Goal: Task Accomplishment & Management: Manage account settings

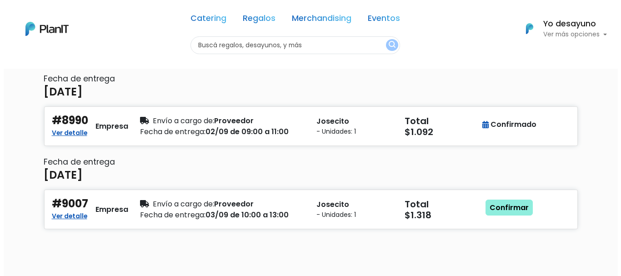
scroll to position [91, 0]
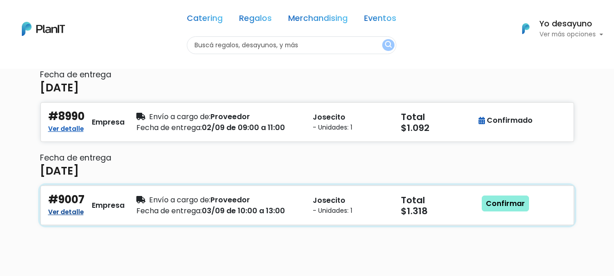
click at [66, 212] on link "Ver detalle" at bounding box center [65, 210] width 35 height 11
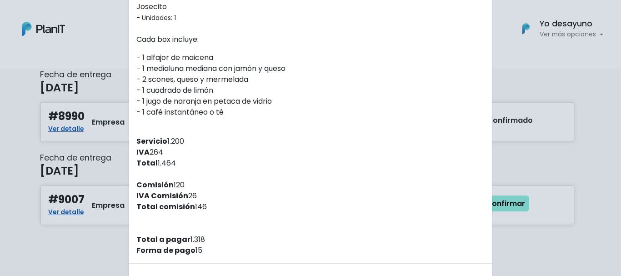
scroll to position [182, 0]
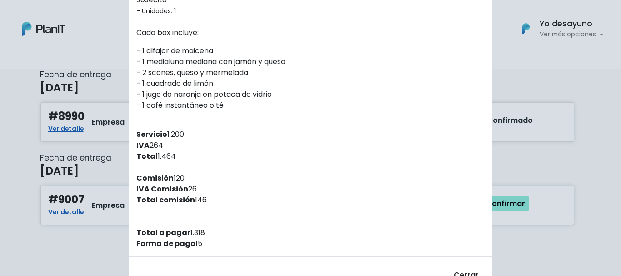
click at [72, 235] on div "Orden #9007 Recibiste un nuevo pedido de: [PERSON_NAME] . Fecha del pedido [DAT…" at bounding box center [310, 138] width 621 height 276
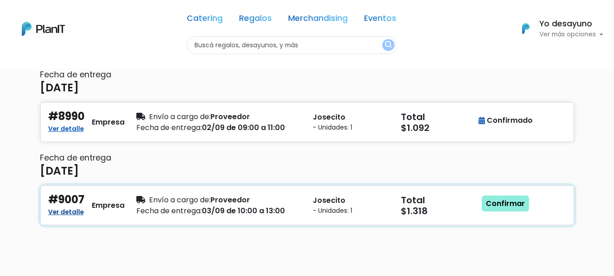
click at [70, 208] on link "Ver detalle" at bounding box center [65, 210] width 35 height 11
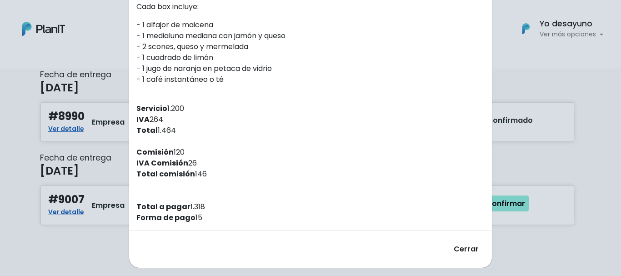
scroll to position [213, 0]
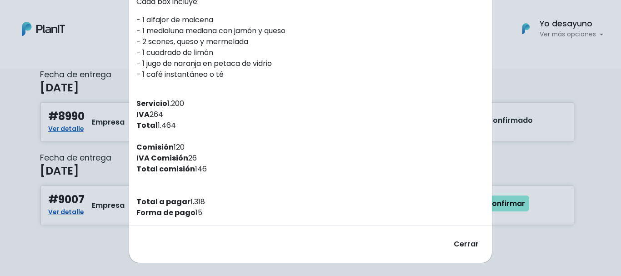
click at [96, 232] on div "Orden #9007 Recibiste un nuevo pedido de: [PERSON_NAME] . Fecha del pedido [DAT…" at bounding box center [310, 138] width 621 height 276
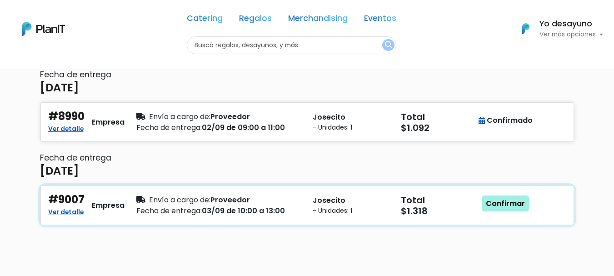
click at [498, 196] on link "Confirmar" at bounding box center [505, 203] width 47 height 16
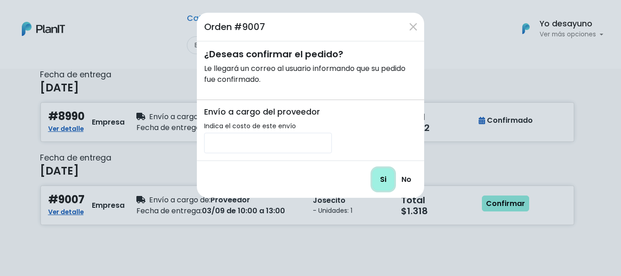
click at [388, 180] on input "Si" at bounding box center [383, 179] width 22 height 22
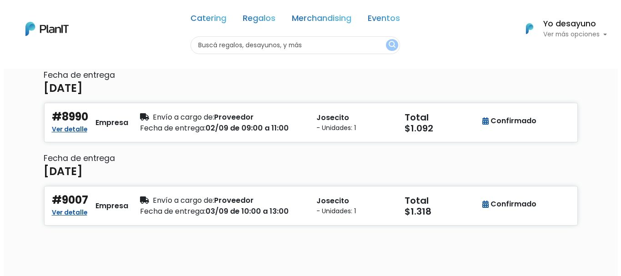
scroll to position [91, 0]
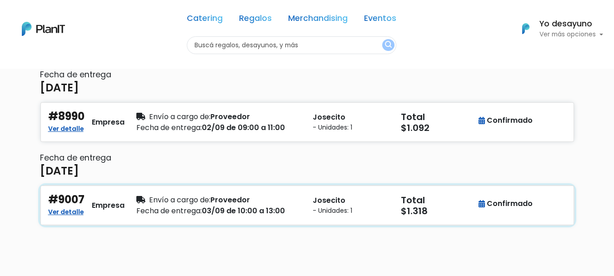
click at [452, 198] on h5 "Total" at bounding box center [438, 199] width 75 height 11
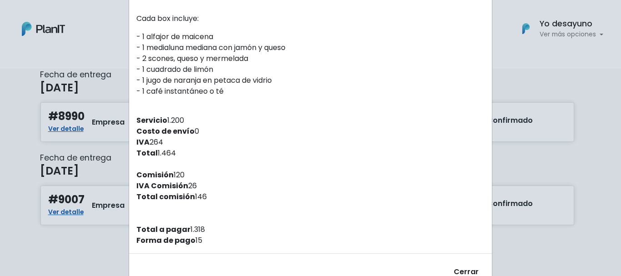
scroll to position [87, 0]
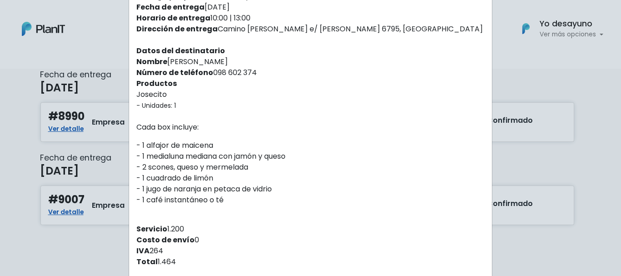
click at [68, 211] on div "Orden #9007 Recibiste un nuevo pedido de: [PERSON_NAME] . Fecha del pedido [DAT…" at bounding box center [310, 138] width 621 height 276
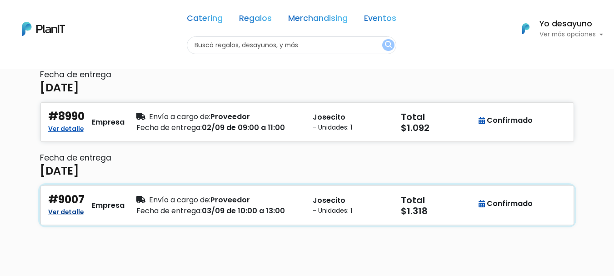
click at [69, 211] on link "Ver detalle" at bounding box center [65, 210] width 35 height 11
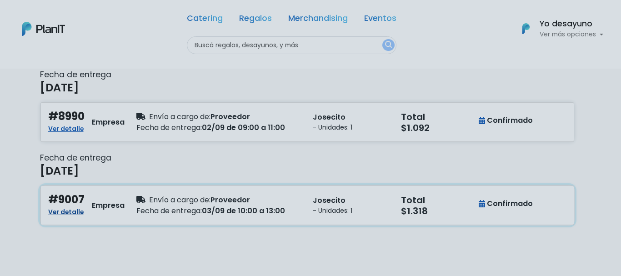
scroll to position [0, 0]
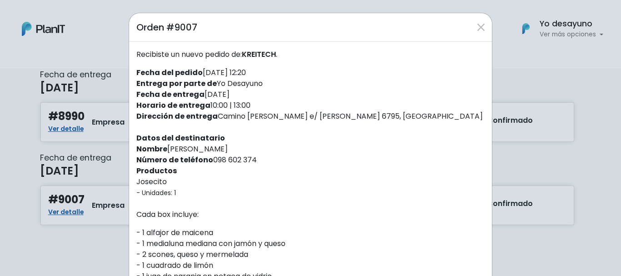
click at [80, 220] on div "Orden #9007 Recibiste un nuevo pedido de: [PERSON_NAME] . Fecha del pedido [DAT…" at bounding box center [310, 138] width 621 height 276
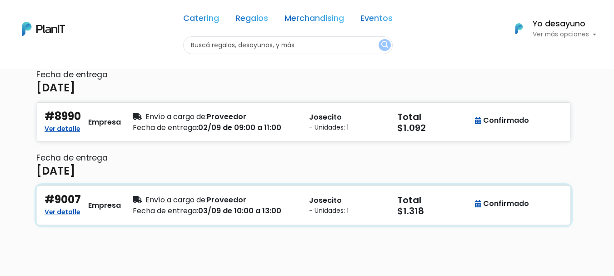
click at [126, 206] on div "#9007 Ver detalle Empresa" at bounding box center [83, 205] width 88 height 24
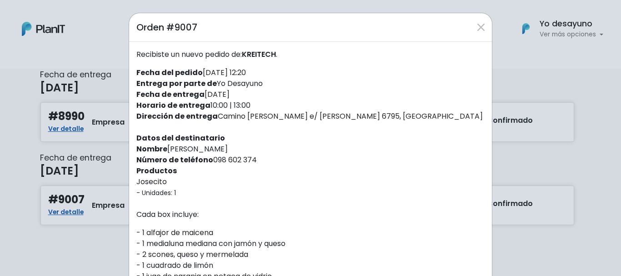
click at [106, 233] on div "Orden #9007 Recibiste un nuevo pedido de: [PERSON_NAME] . Fecha del pedido [DAT…" at bounding box center [310, 138] width 621 height 276
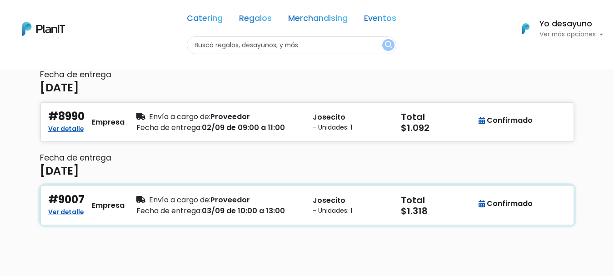
click at [164, 197] on span "Envío a cargo de:" at bounding box center [179, 199] width 61 height 10
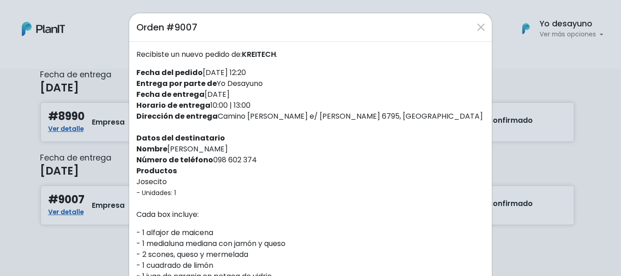
click at [102, 225] on div "Orden #9007 Recibiste un nuevo pedido de: [PERSON_NAME] . Fecha del pedido [DAT…" at bounding box center [310, 138] width 621 height 276
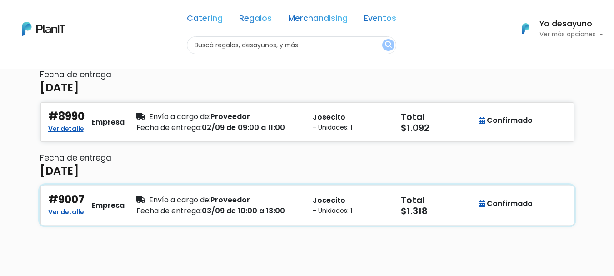
drag, startPoint x: 499, startPoint y: 209, endPoint x: 270, endPoint y: 192, distance: 229.2
click at [270, 192] on div "#9007 Ver detalle Empresa Envío a cargo de: Proveedor Fecha de entrega: 03/09 d…" at bounding box center [306, 205] width 533 height 40
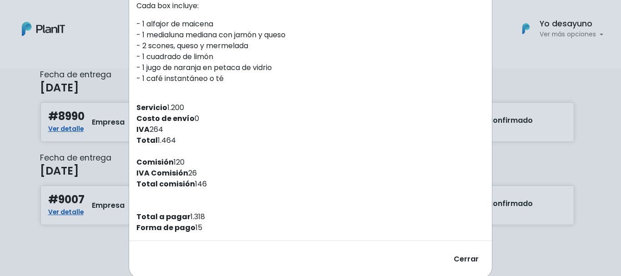
scroll to position [224, 0]
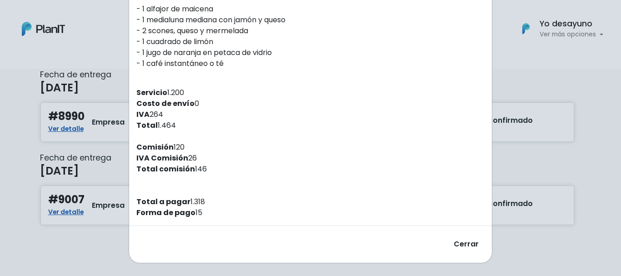
click at [164, 213] on strong "Forma de pago" at bounding box center [165, 212] width 59 height 10
click at [173, 205] on strong "Total a pagar" at bounding box center [163, 201] width 54 height 10
click at [186, 169] on strong "Total comisión" at bounding box center [165, 169] width 59 height 10
click at [182, 154] on strong "IVA Comisión" at bounding box center [162, 158] width 52 height 10
click at [165, 115] on div "Recibiste un nuevo pedido de: [PERSON_NAME] . Fecha del pedido [DATE] 12:20 Ent…" at bounding box center [310, 21] width 363 height 407
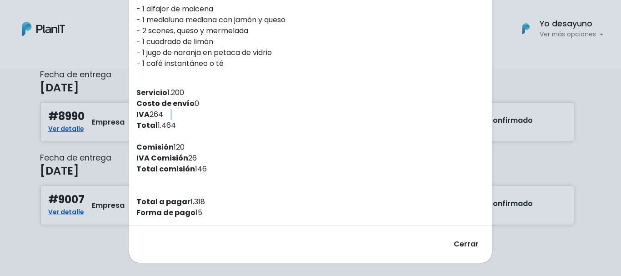
click at [165, 115] on div "Recibiste un nuevo pedido de: [PERSON_NAME] . Fecha del pedido [DATE] 12:20 Ent…" at bounding box center [310, 21] width 363 height 407
click at [189, 50] on p "- 1 alfajor de maicena - 1 medialuna mediana con jamón y queso - 2 scones, ques…" at bounding box center [310, 36] width 348 height 65
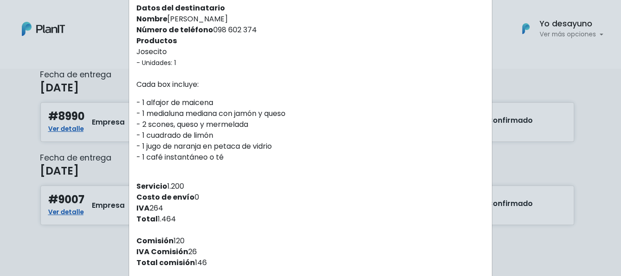
scroll to position [87, 0]
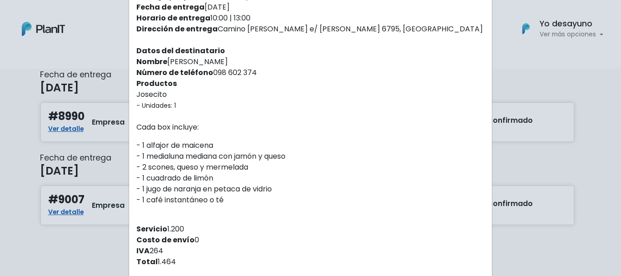
click at [104, 153] on div "Orden #9007 Recibiste un nuevo pedido de: [PERSON_NAME] . Fecha del pedido [DAT…" at bounding box center [310, 138] width 621 height 276
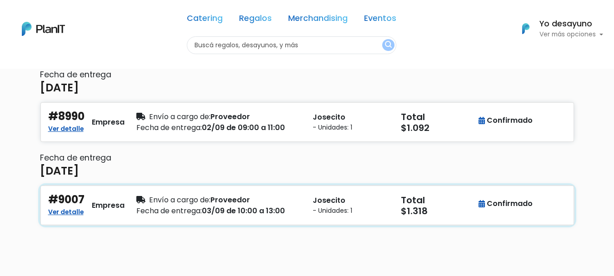
click at [482, 202] on icon "button" at bounding box center [481, 203] width 6 height 7
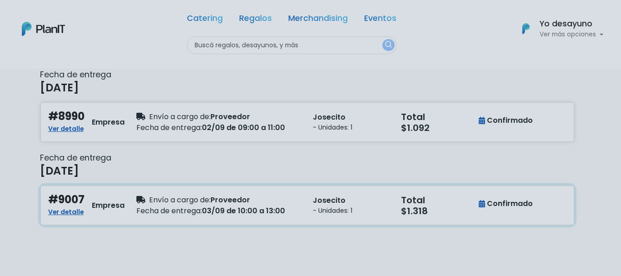
scroll to position [0, 0]
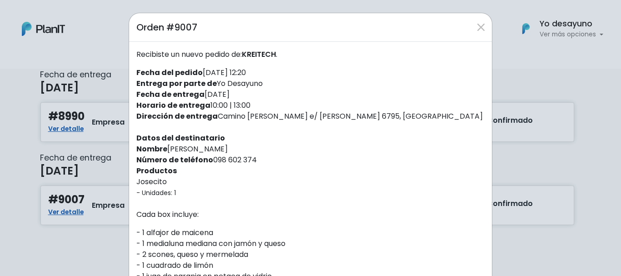
click at [528, 171] on div "Orden #9007 Recibiste un nuevo pedido de: [PERSON_NAME] . Fecha del pedido [DAT…" at bounding box center [310, 138] width 621 height 276
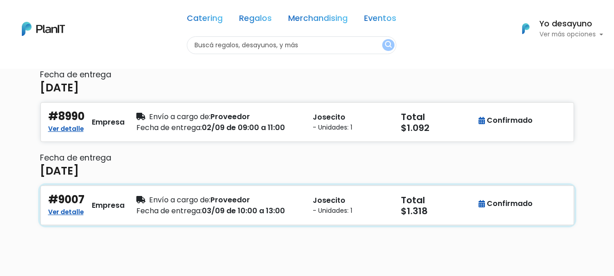
click at [317, 196] on p "Josecito" at bounding box center [351, 200] width 77 height 11
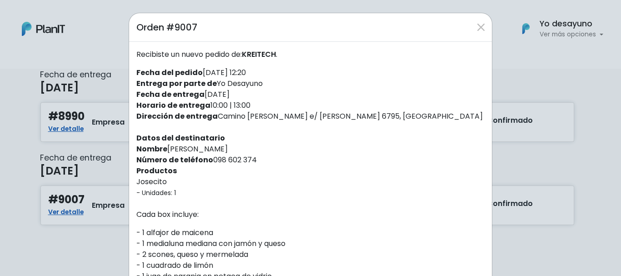
click at [44, 249] on div "Orden #9007 Recibiste un nuevo pedido de: [PERSON_NAME] . Fecha del pedido [DAT…" at bounding box center [310, 138] width 621 height 276
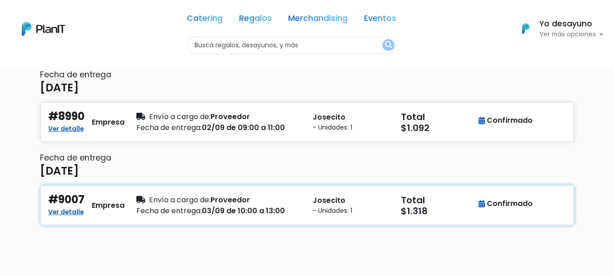
click at [301, 206] on div "Fecha de entrega: 03/09 de 10:00 a 13:00" at bounding box center [218, 210] width 165 height 11
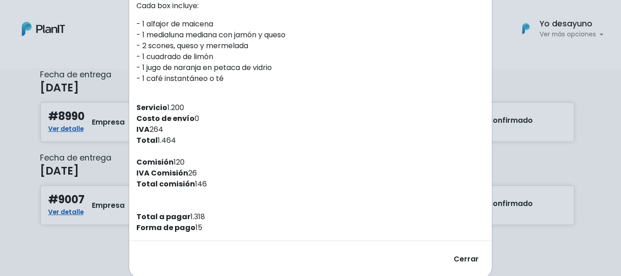
scroll to position [224, 0]
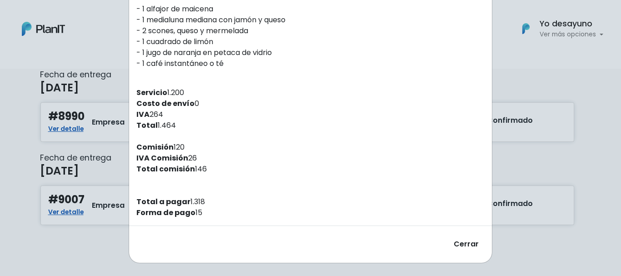
click at [505, 95] on div "Orden #9007 Recibiste un nuevo pedido de: [PERSON_NAME] . Fecha del pedido [DAT…" at bounding box center [310, 138] width 621 height 276
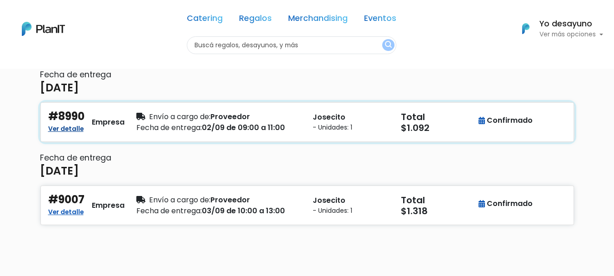
click at [70, 131] on link "Ver detalle" at bounding box center [65, 127] width 35 height 11
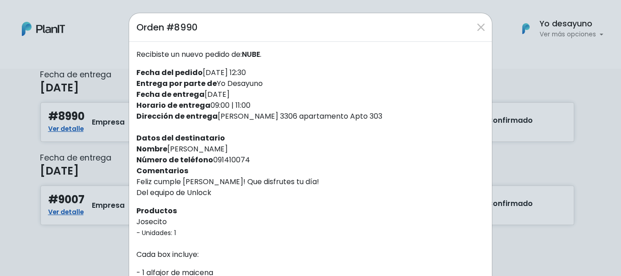
click at [26, 139] on div "Orden #8990 Recibiste un nuevo pedido de: NUBE . Fecha del pedido [DATE] 12:30 …" at bounding box center [310, 138] width 621 height 276
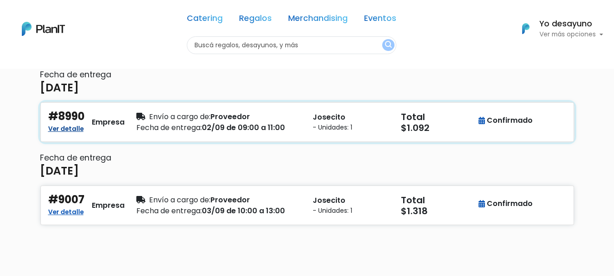
click at [75, 126] on link "Ver detalle" at bounding box center [65, 127] width 35 height 11
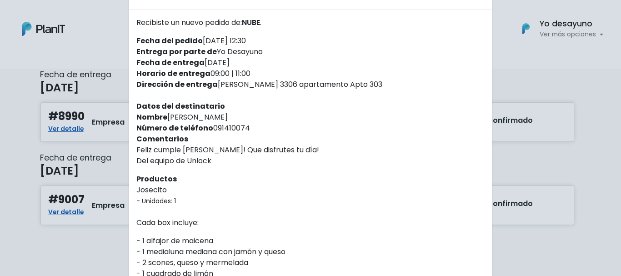
scroll to position [45, 0]
